Goal: Information Seeking & Learning: Find contact information

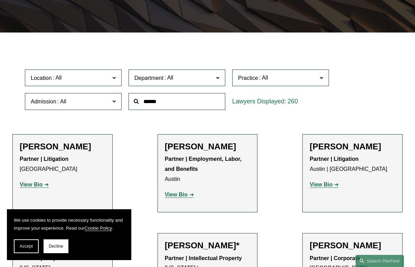
scroll to position [146, 0]
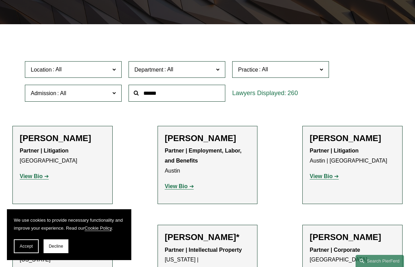
click at [118, 94] on label "Admission" at bounding box center [73, 93] width 97 height 17
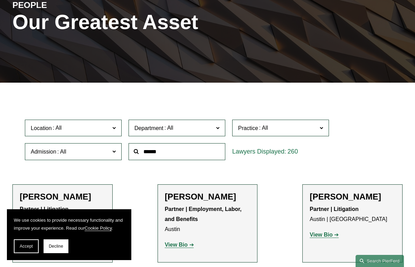
scroll to position [90, 0]
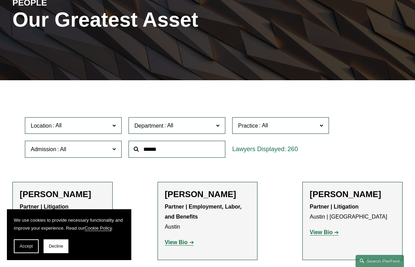
click at [167, 127] on span at bounding box center [168, 125] width 11 height 6
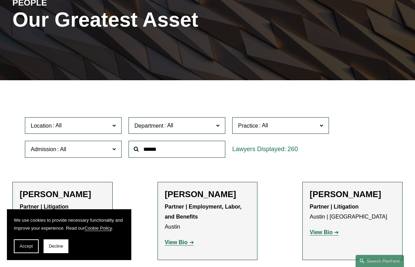
click at [0, 0] on link "Corporate" at bounding box center [0, 0] width 0 height 0
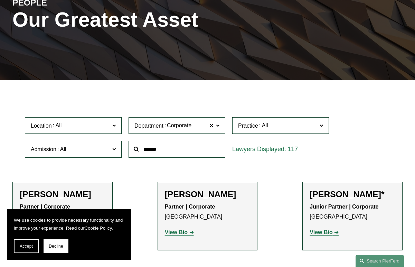
click at [92, 124] on span "Location" at bounding box center [70, 125] width 79 height 9
click at [0, 0] on link "[US_STATE]" at bounding box center [0, 0] width 0 height 0
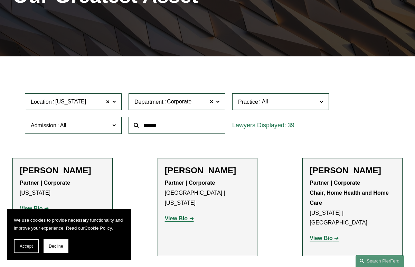
scroll to position [125, 0]
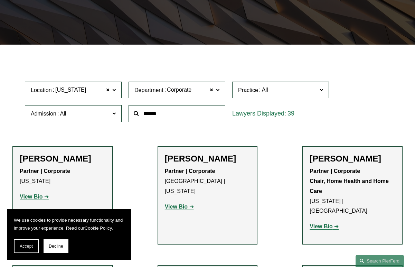
click at [186, 117] on input "text" at bounding box center [177, 113] width 97 height 17
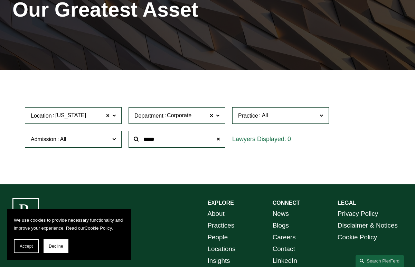
scroll to position [96, 0]
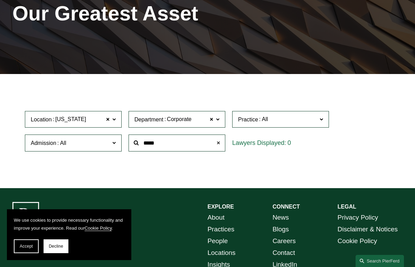
type input "*****"
click at [218, 144] on span at bounding box center [218, 143] width 14 height 14
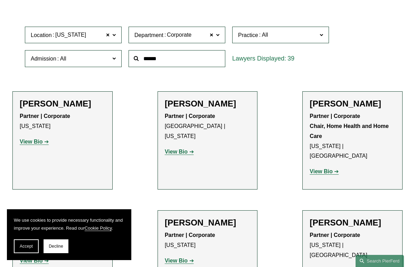
scroll to position [186, 0]
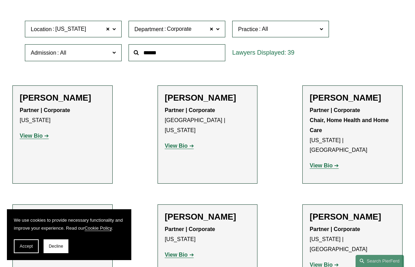
click at [183, 52] on input "text" at bounding box center [177, 52] width 97 height 17
type input "********"
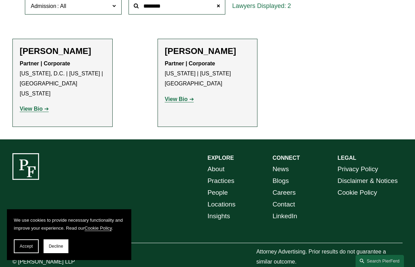
scroll to position [232, 0]
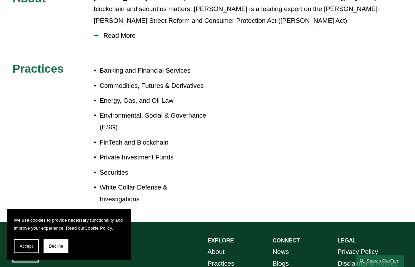
scroll to position [340, 0]
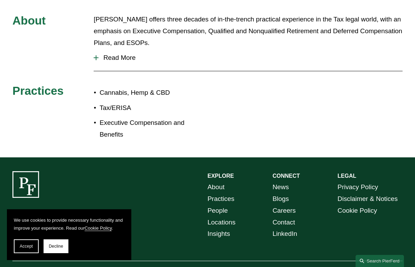
scroll to position [303, 0]
